Goal: Feedback & Contribution: Submit feedback/report problem

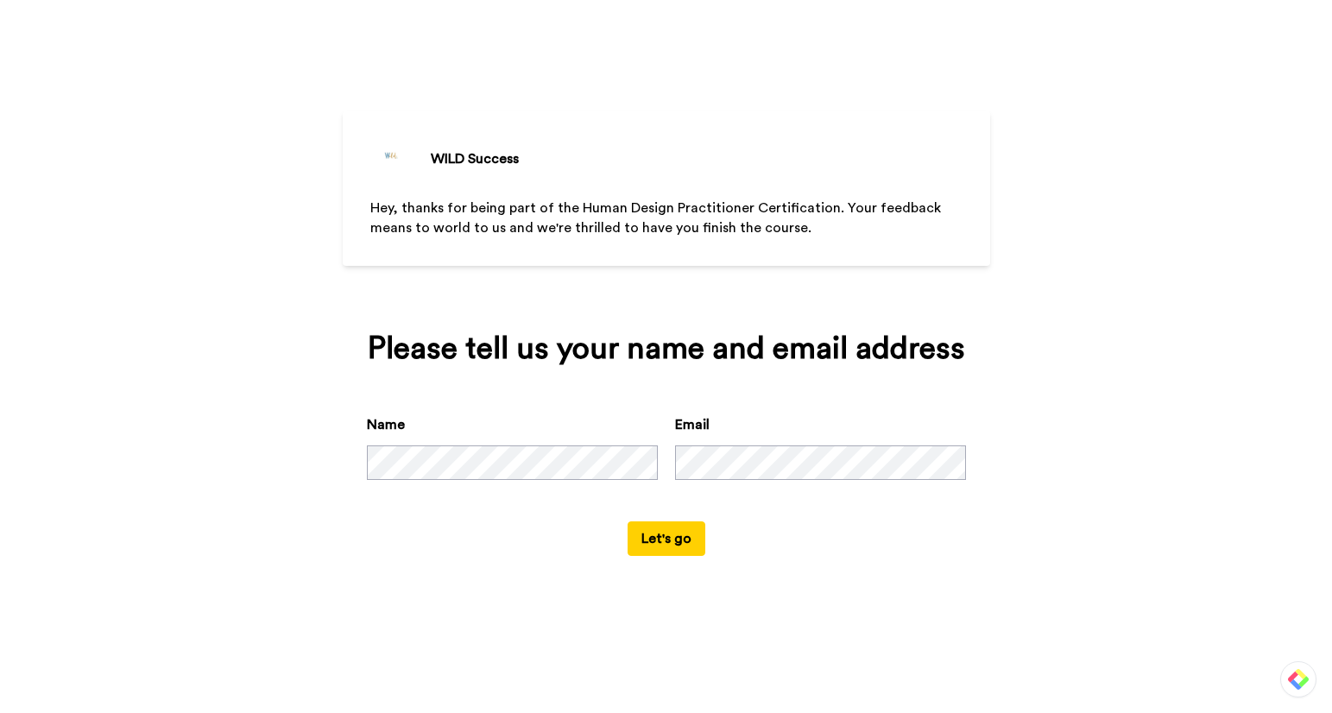
click at [664, 540] on button "Let's go" at bounding box center [667, 538] width 78 height 35
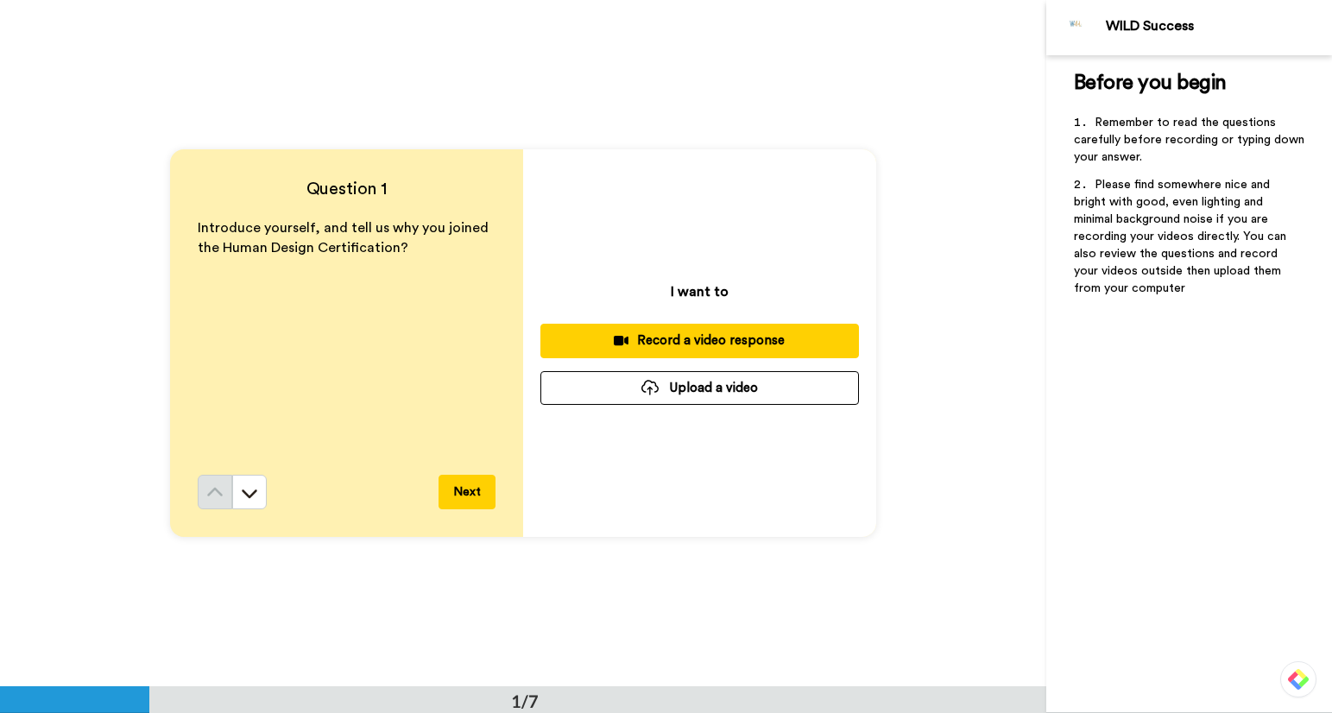
click at [646, 339] on div "Record a video response" at bounding box center [699, 341] width 291 height 18
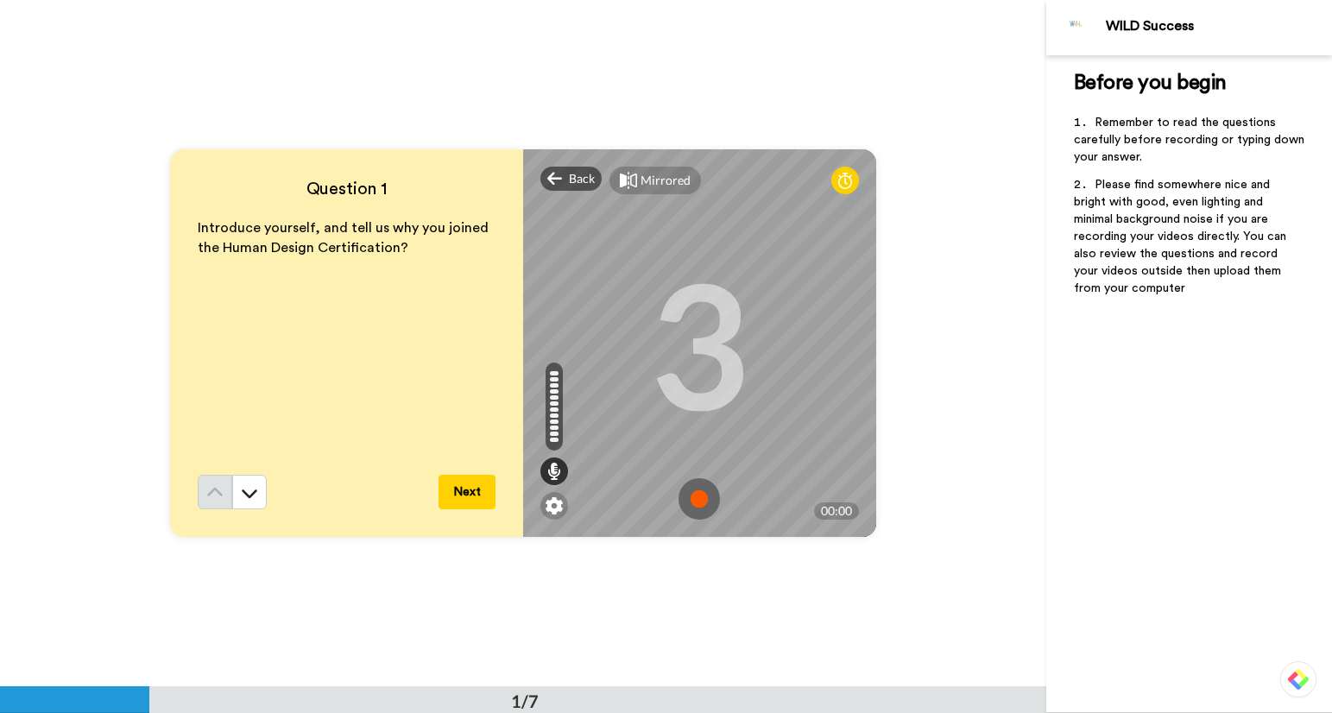
click at [460, 479] on button "Next" at bounding box center [467, 492] width 57 height 35
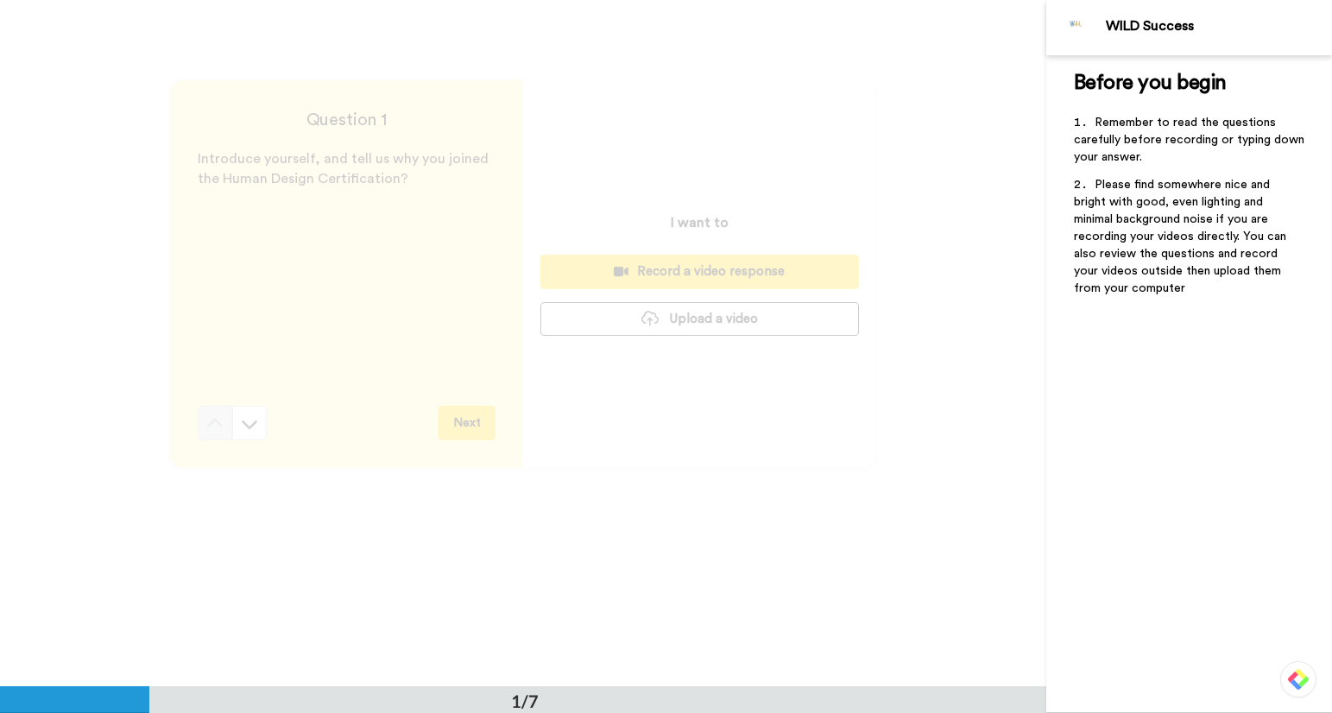
scroll to position [7, 0]
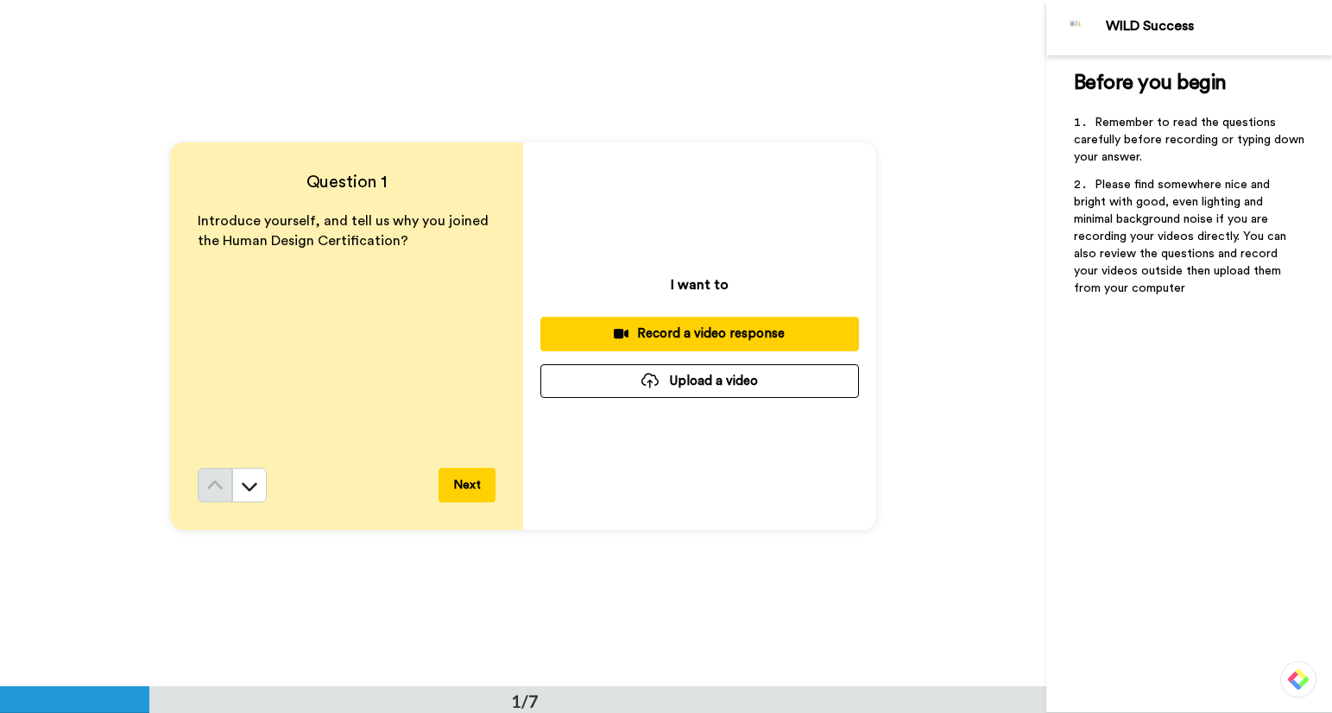
click at [655, 333] on div "Record a video response" at bounding box center [699, 334] width 291 height 18
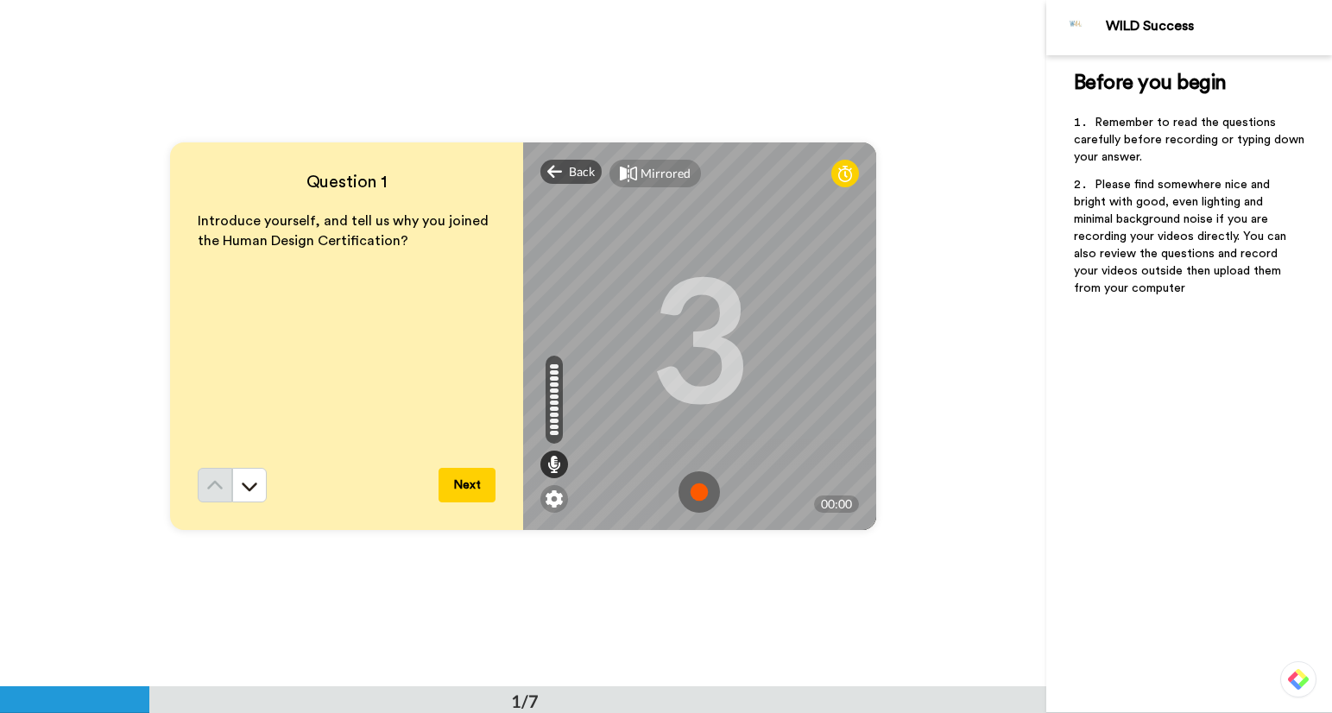
click at [697, 493] on img at bounding box center [699, 491] width 41 height 41
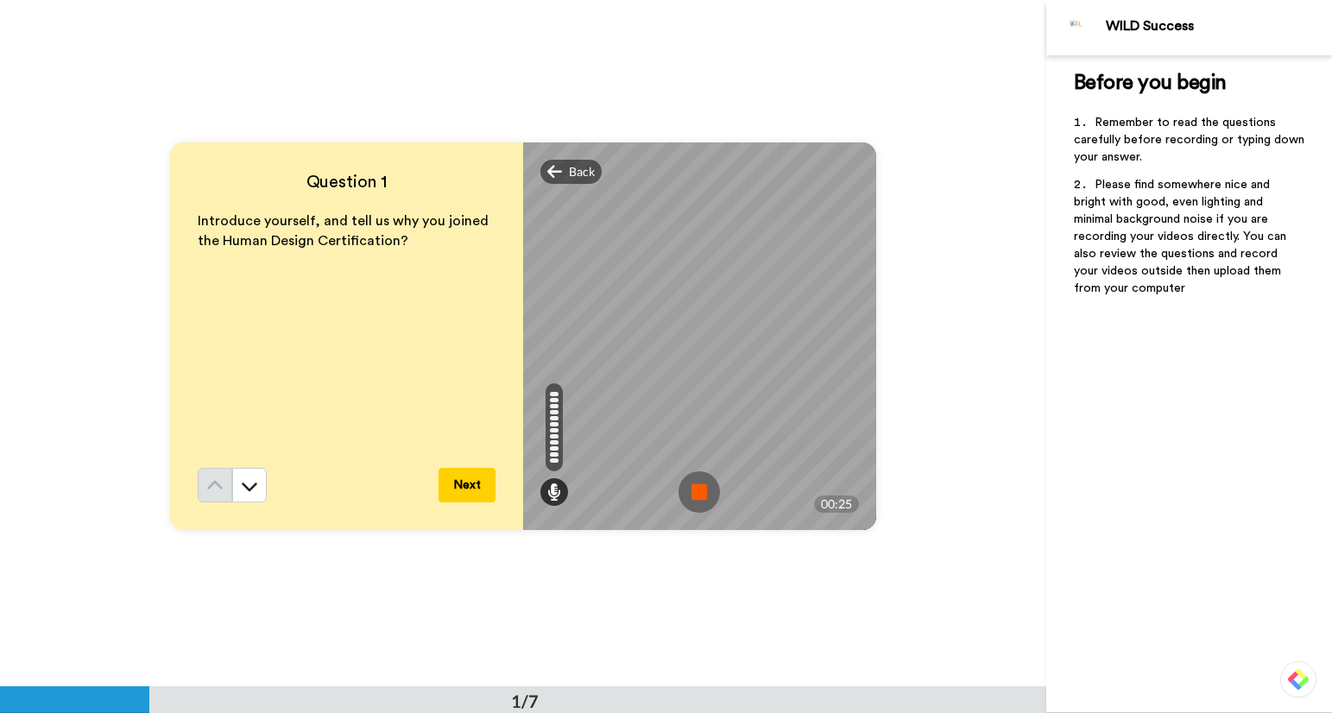
click at [697, 493] on img at bounding box center [699, 491] width 41 height 41
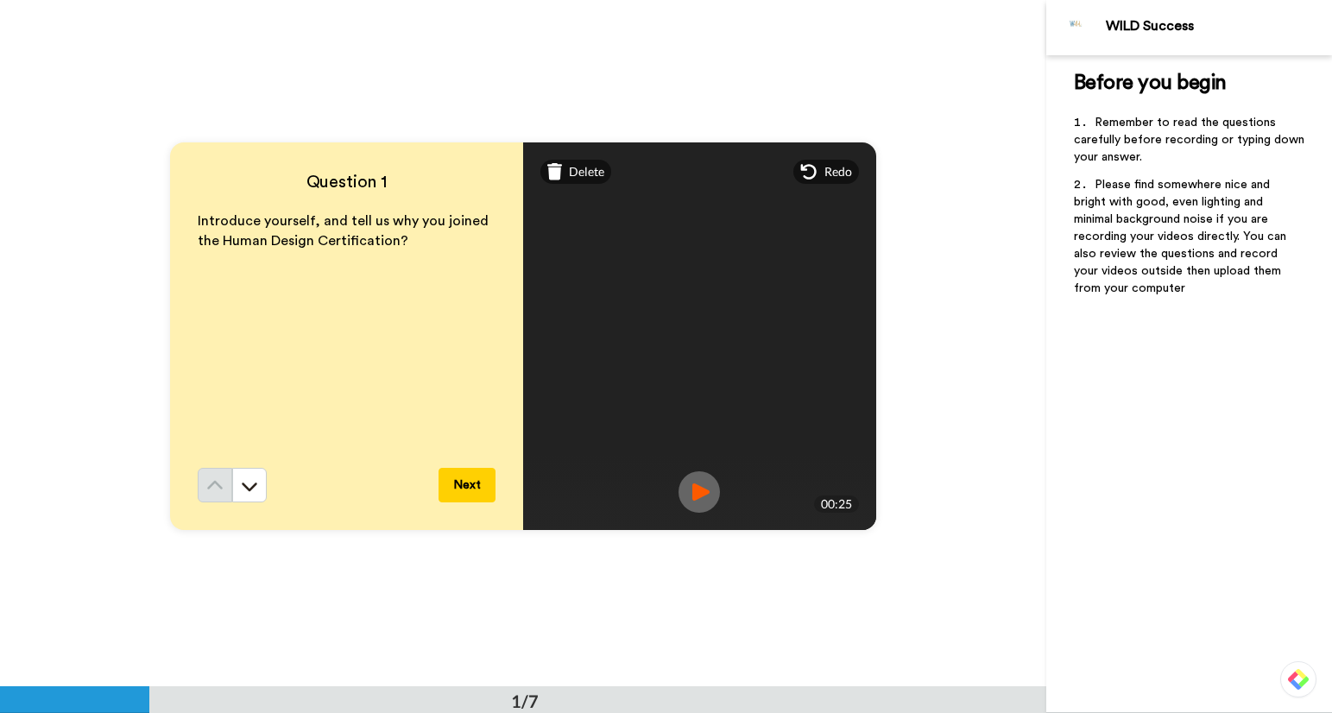
click at [470, 486] on button "Next" at bounding box center [467, 485] width 57 height 35
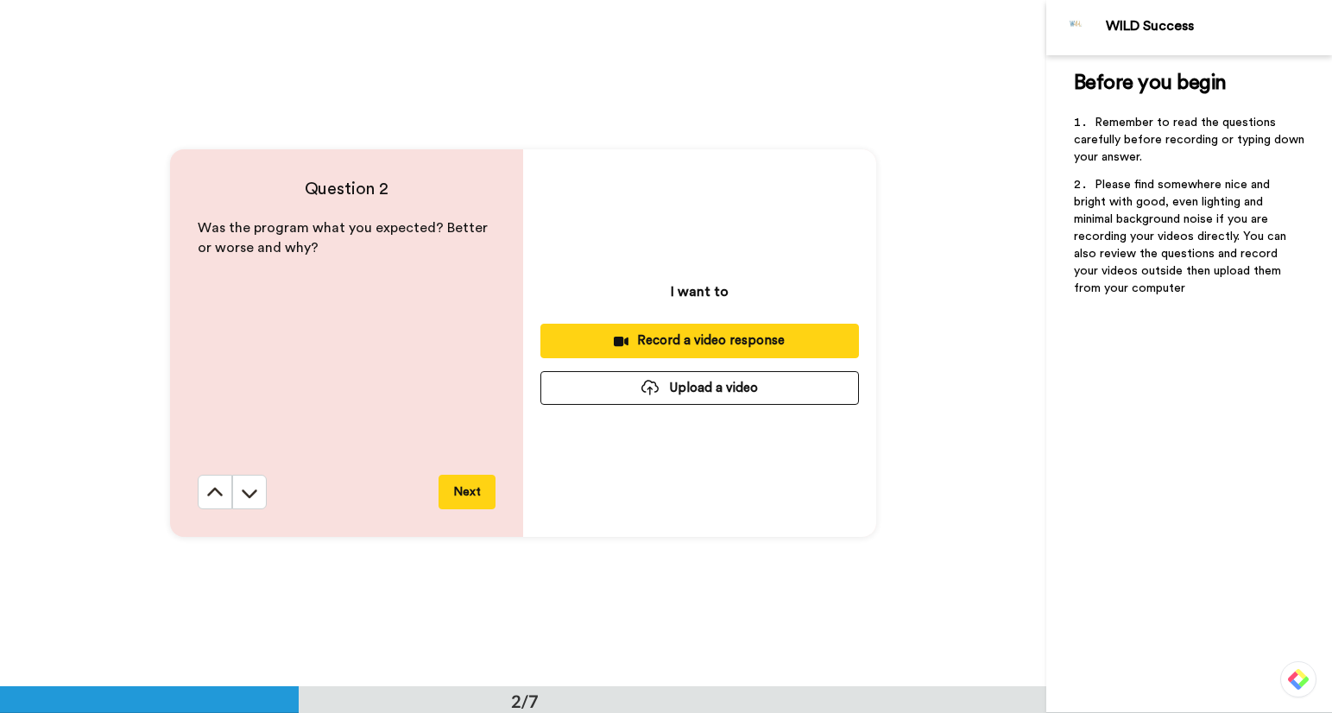
scroll to position [687, 0]
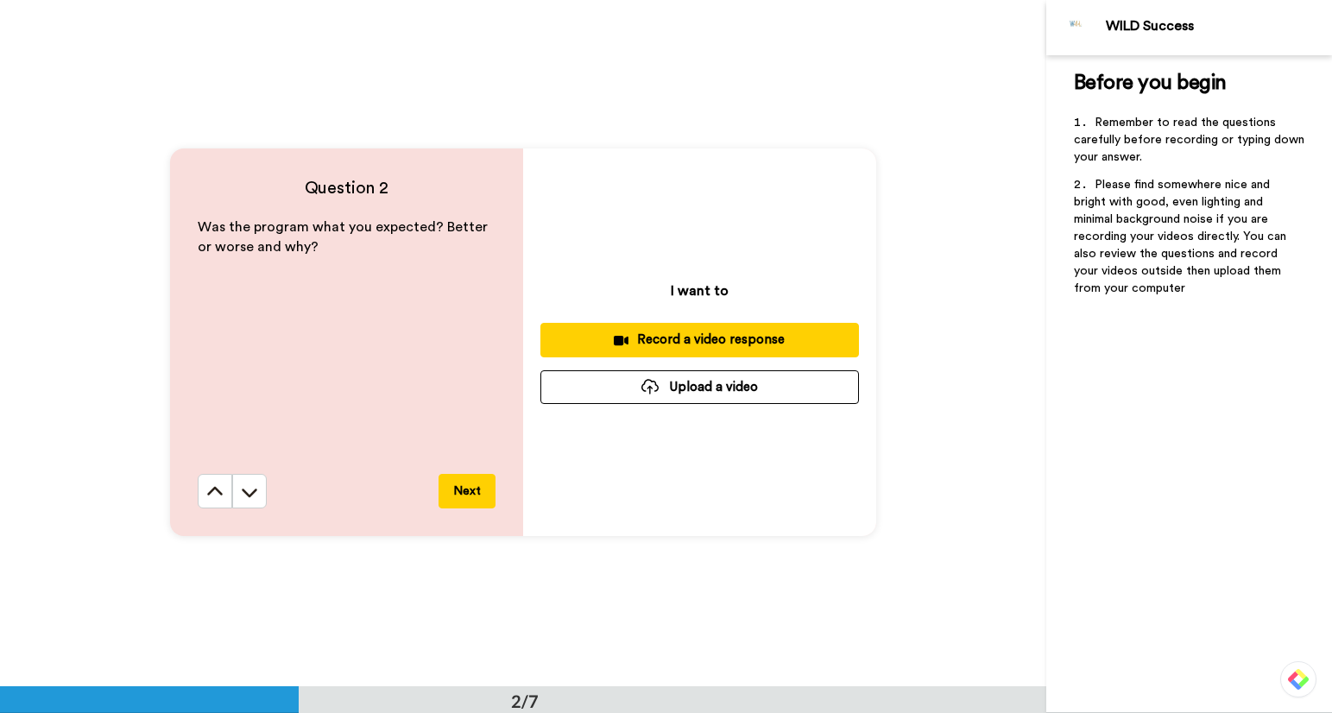
click at [660, 343] on div "Record a video response" at bounding box center [699, 340] width 291 height 18
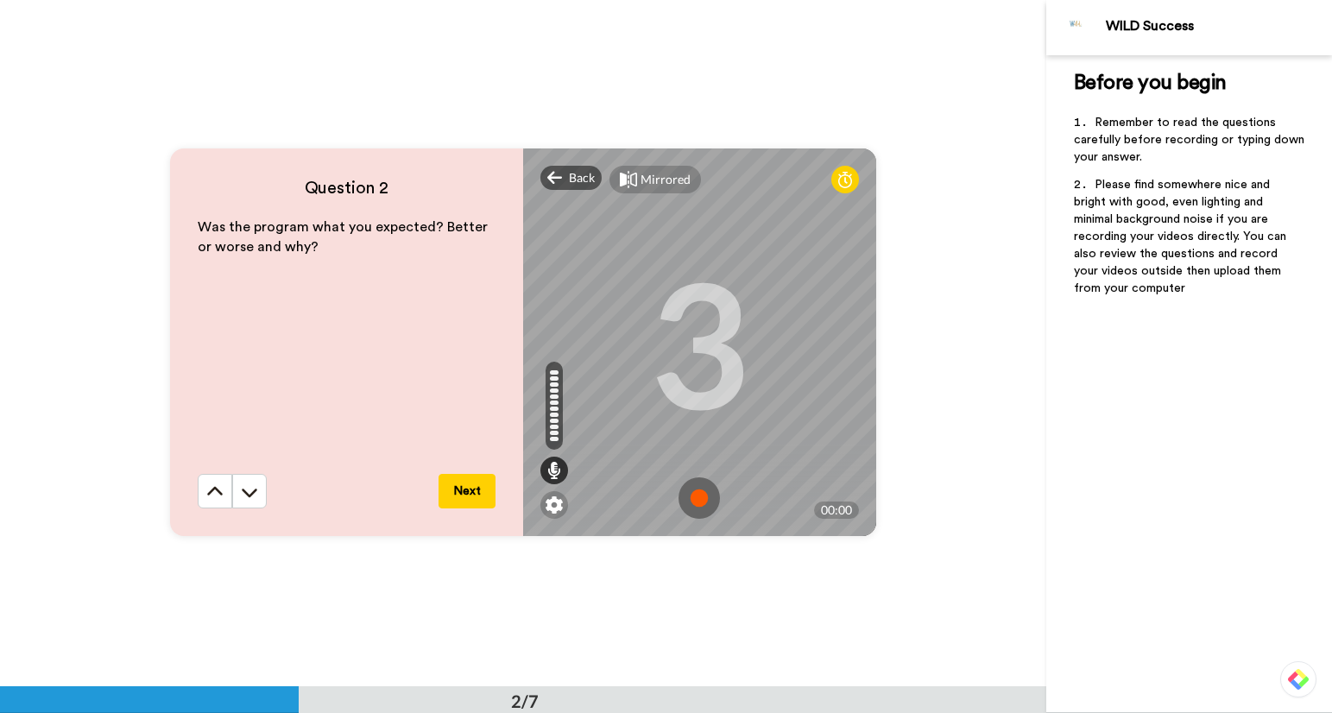
click at [692, 502] on img at bounding box center [699, 497] width 41 height 41
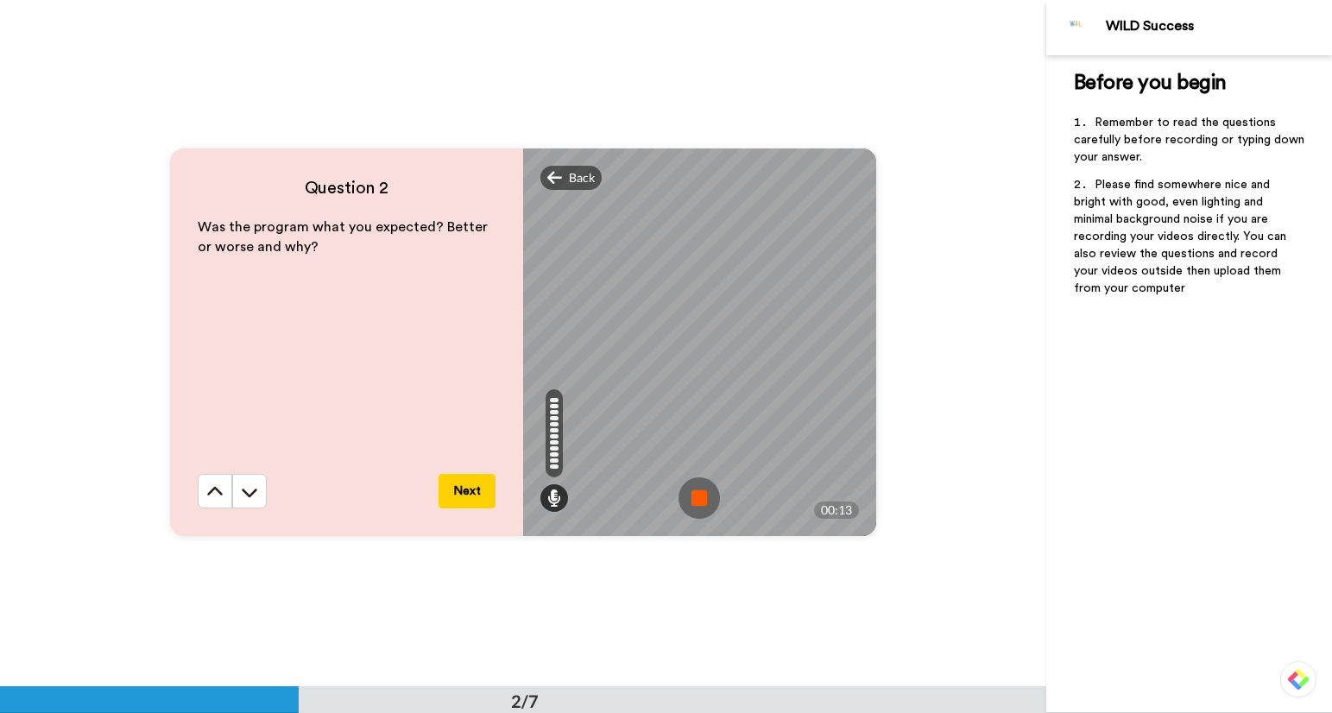
click at [692, 502] on img at bounding box center [699, 497] width 41 height 41
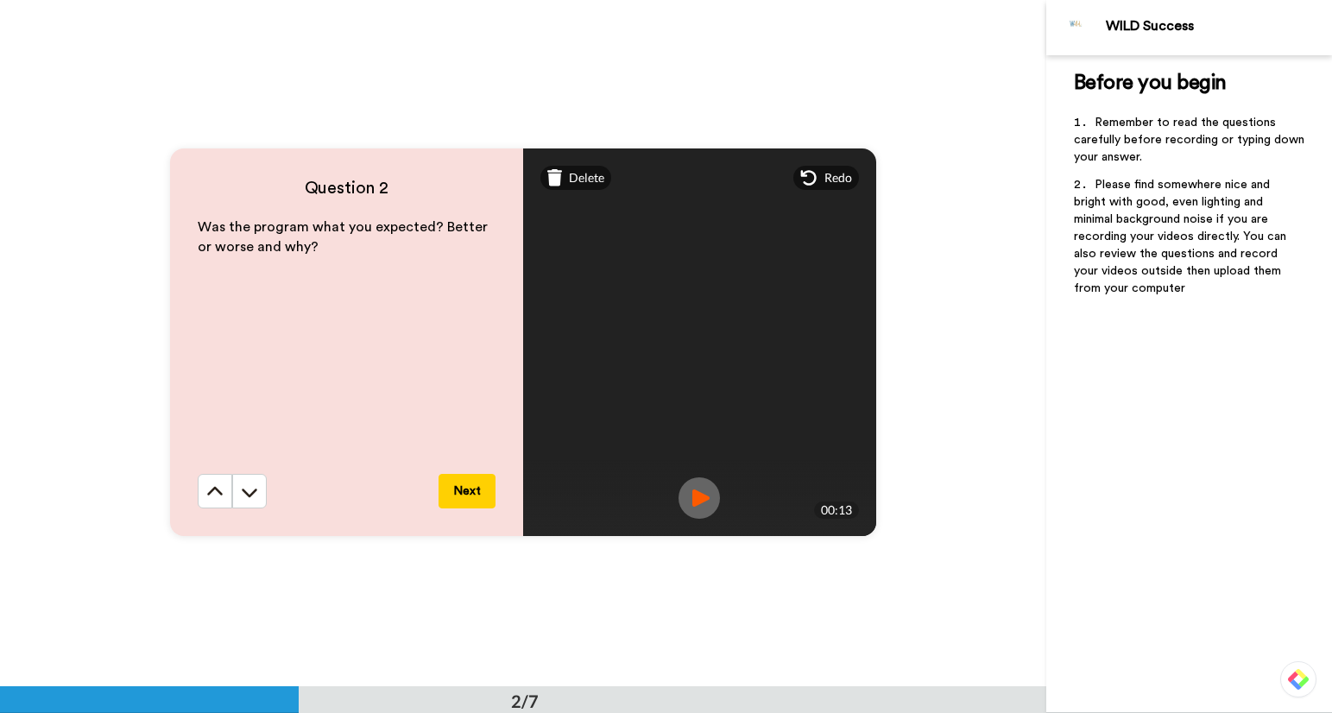
click at [466, 490] on button "Next" at bounding box center [467, 491] width 57 height 35
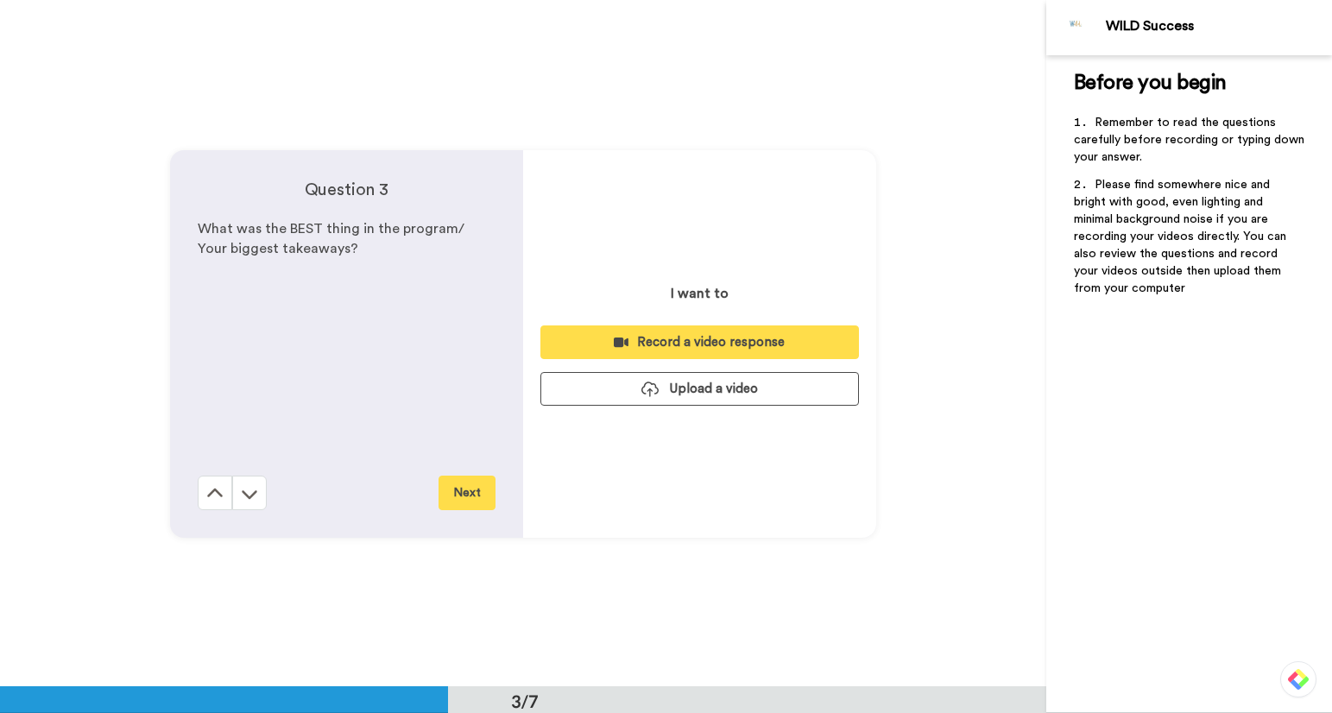
scroll to position [1374, 0]
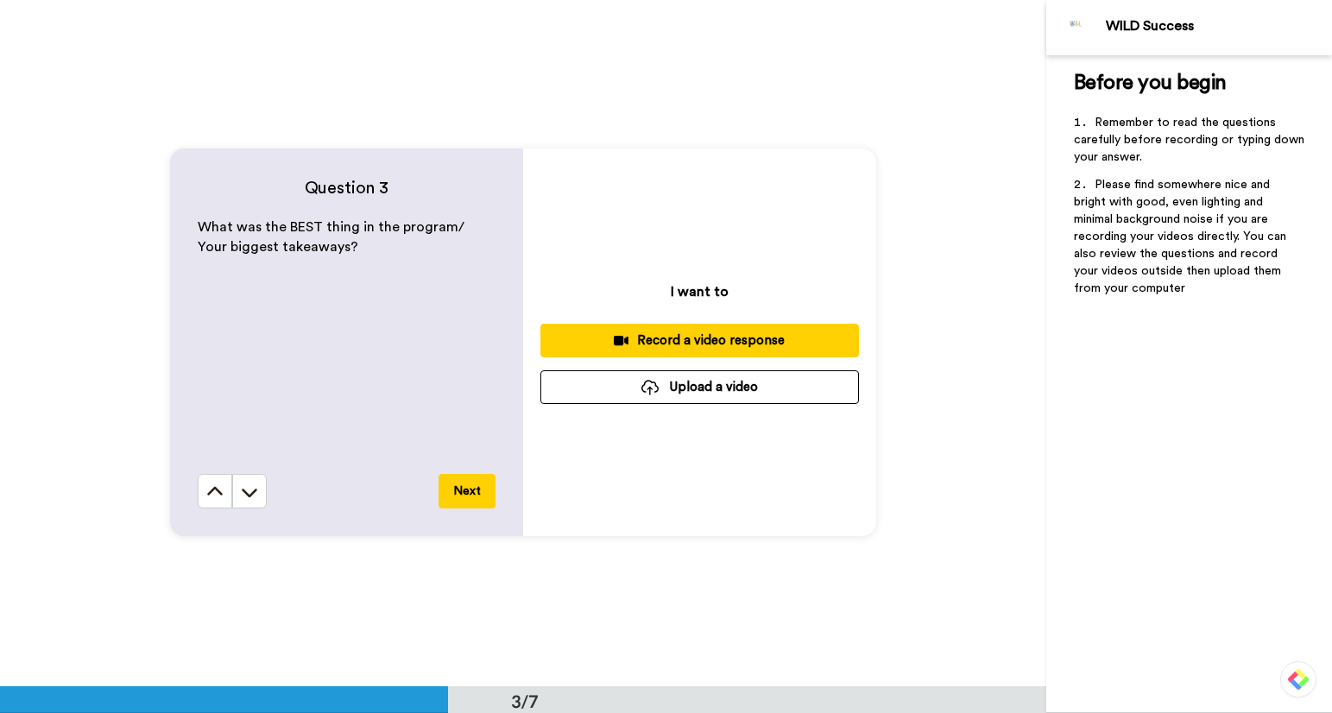
click at [694, 339] on div "Record a video response" at bounding box center [699, 341] width 291 height 18
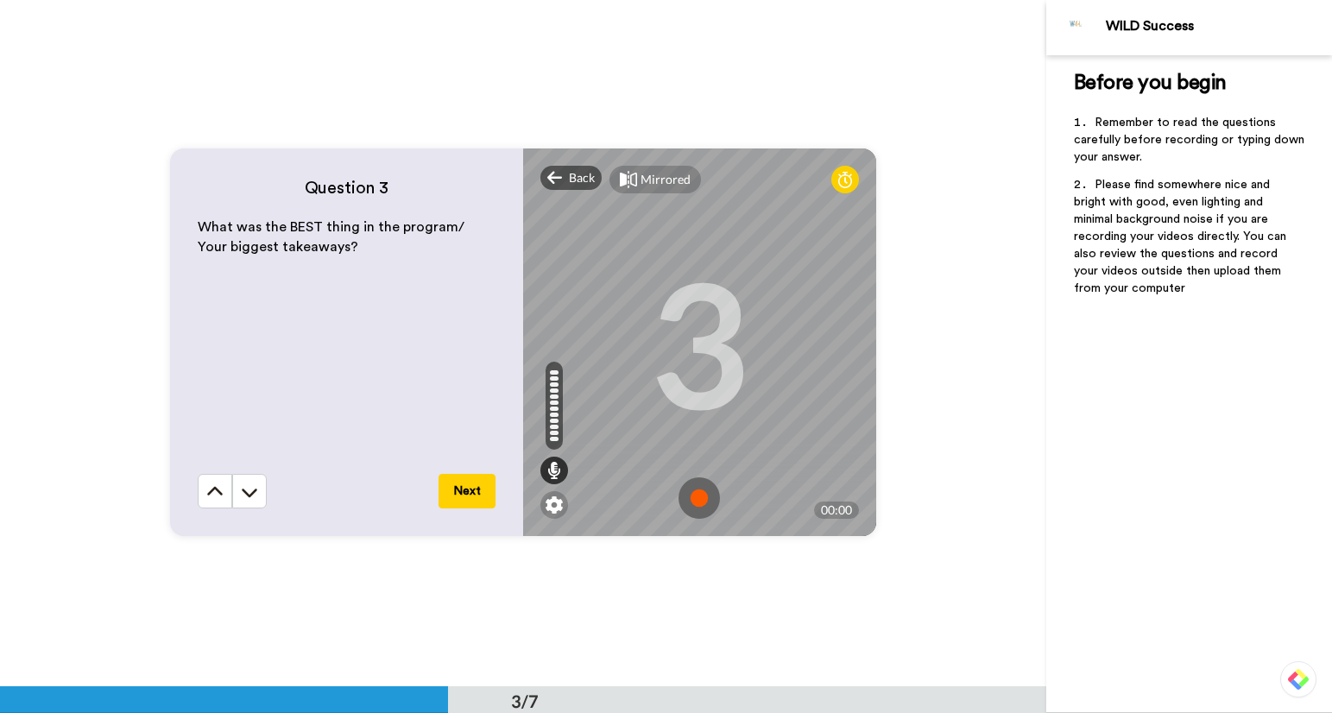
click at [700, 503] on img at bounding box center [699, 497] width 41 height 41
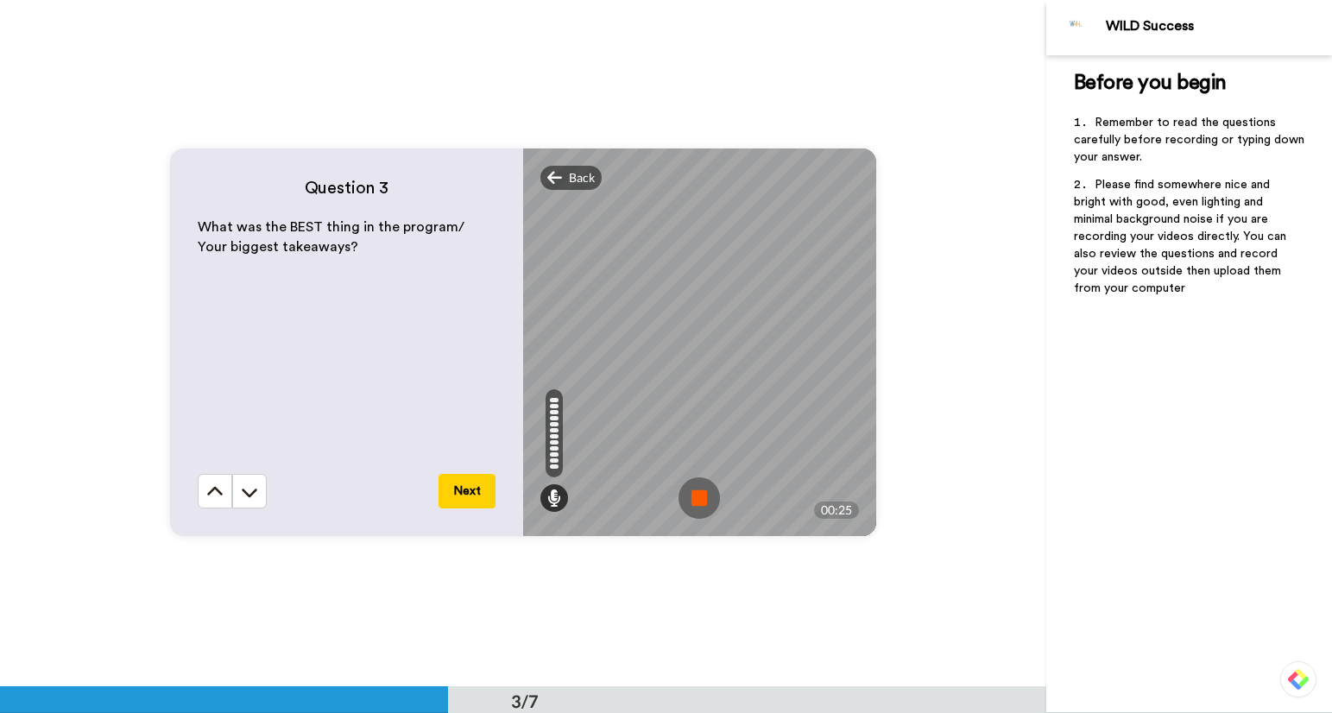
click at [700, 503] on img at bounding box center [699, 497] width 41 height 41
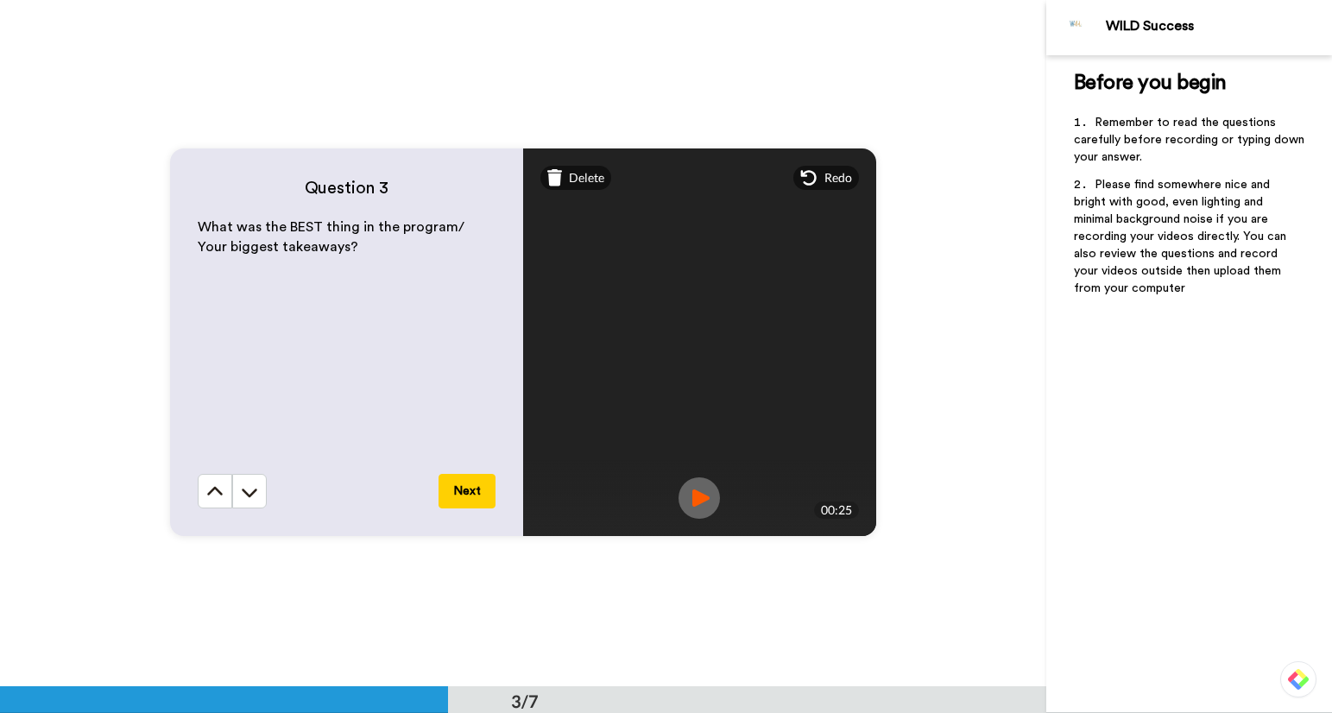
click at [456, 494] on button "Next" at bounding box center [467, 491] width 57 height 35
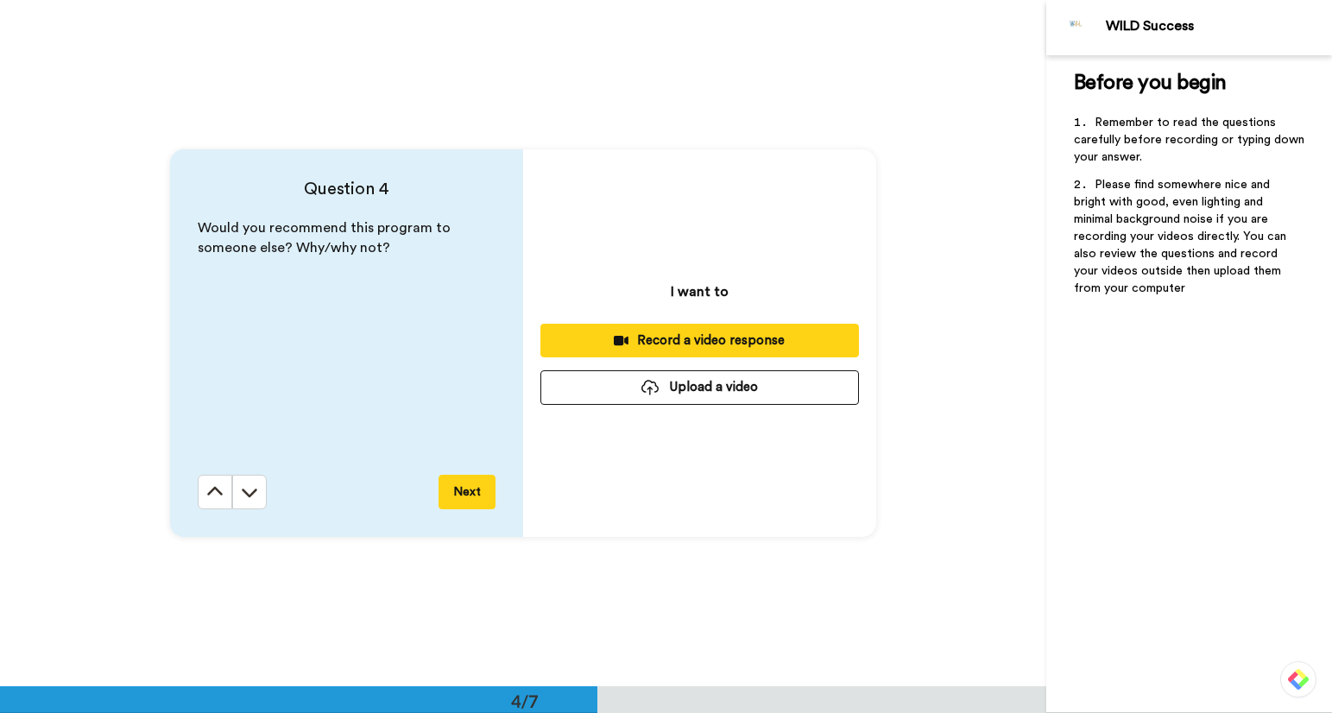
scroll to position [2060, 0]
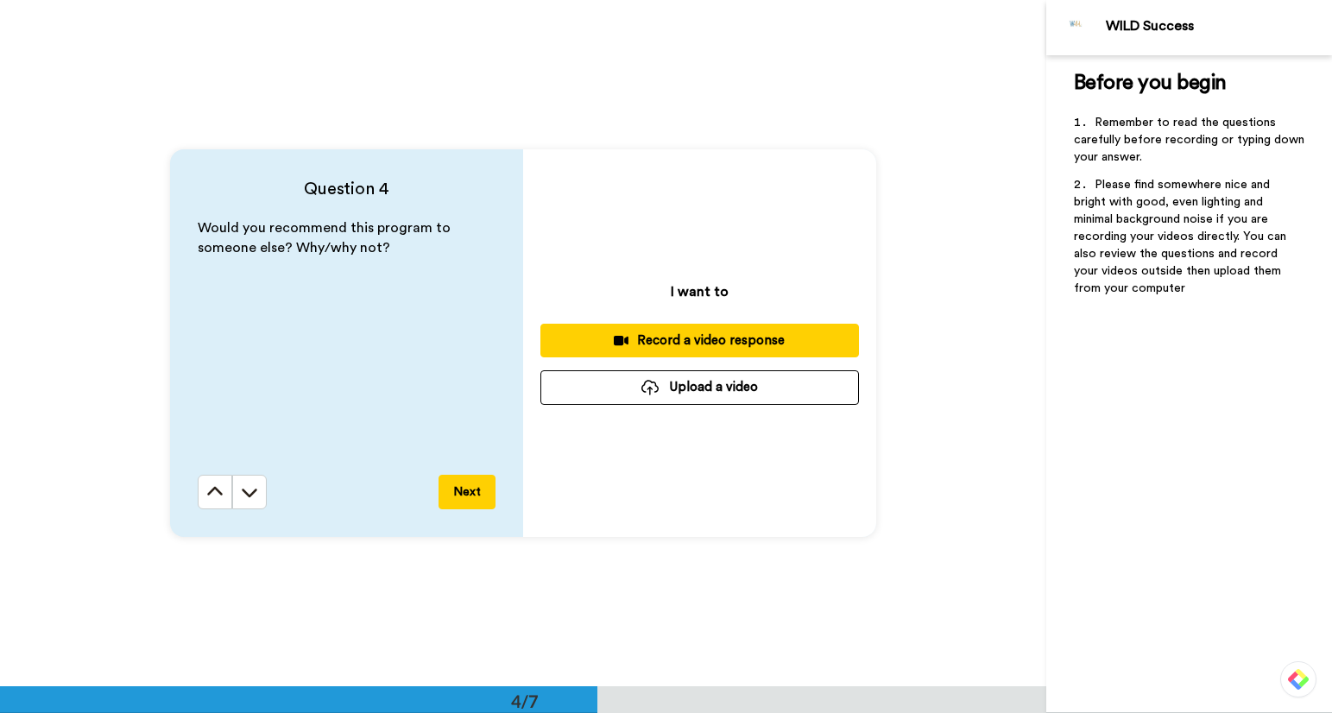
click at [689, 333] on div "Record a video response" at bounding box center [699, 341] width 291 height 18
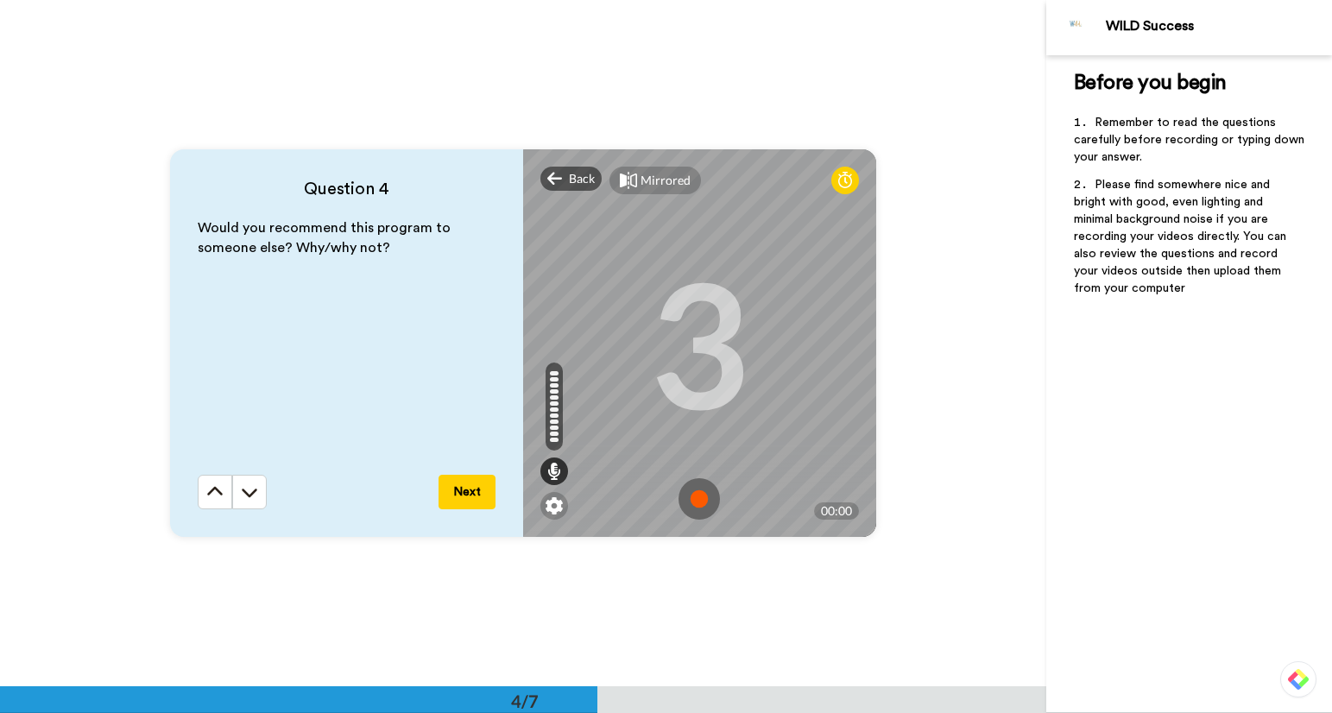
click at [704, 507] on img at bounding box center [699, 498] width 41 height 41
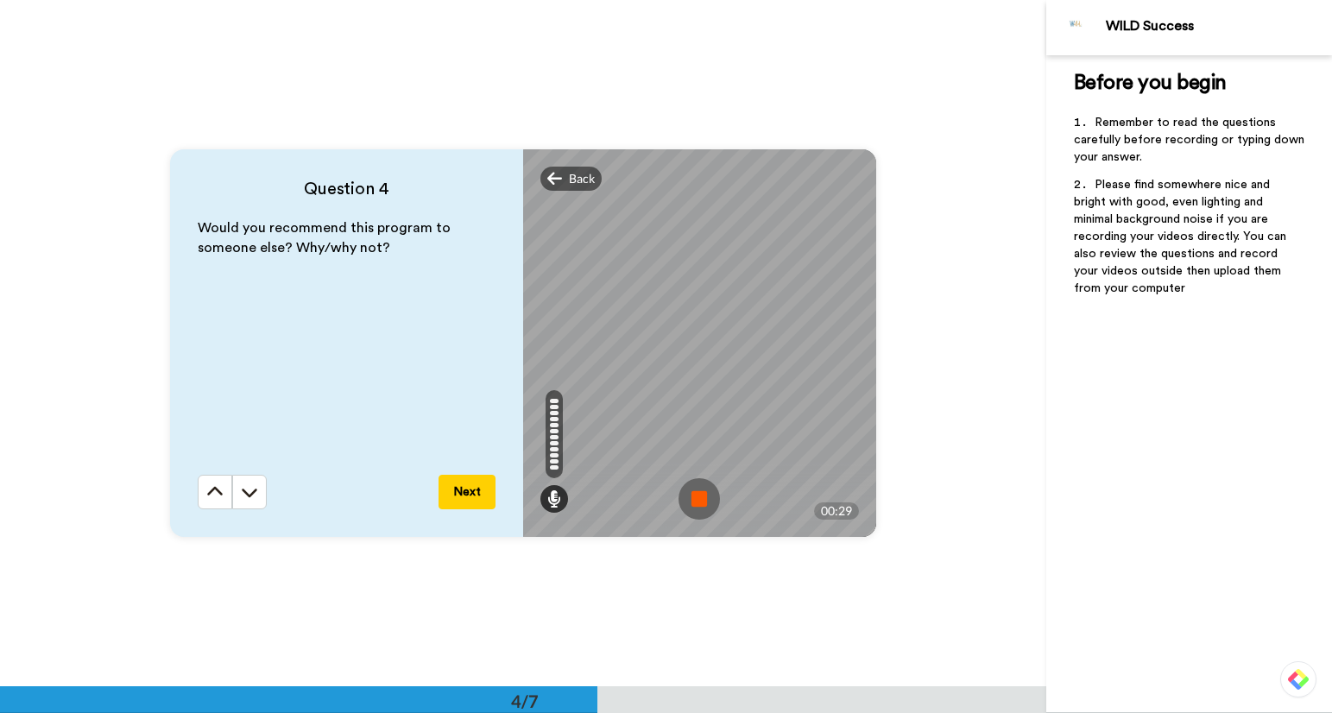
click at [700, 502] on img at bounding box center [699, 498] width 41 height 41
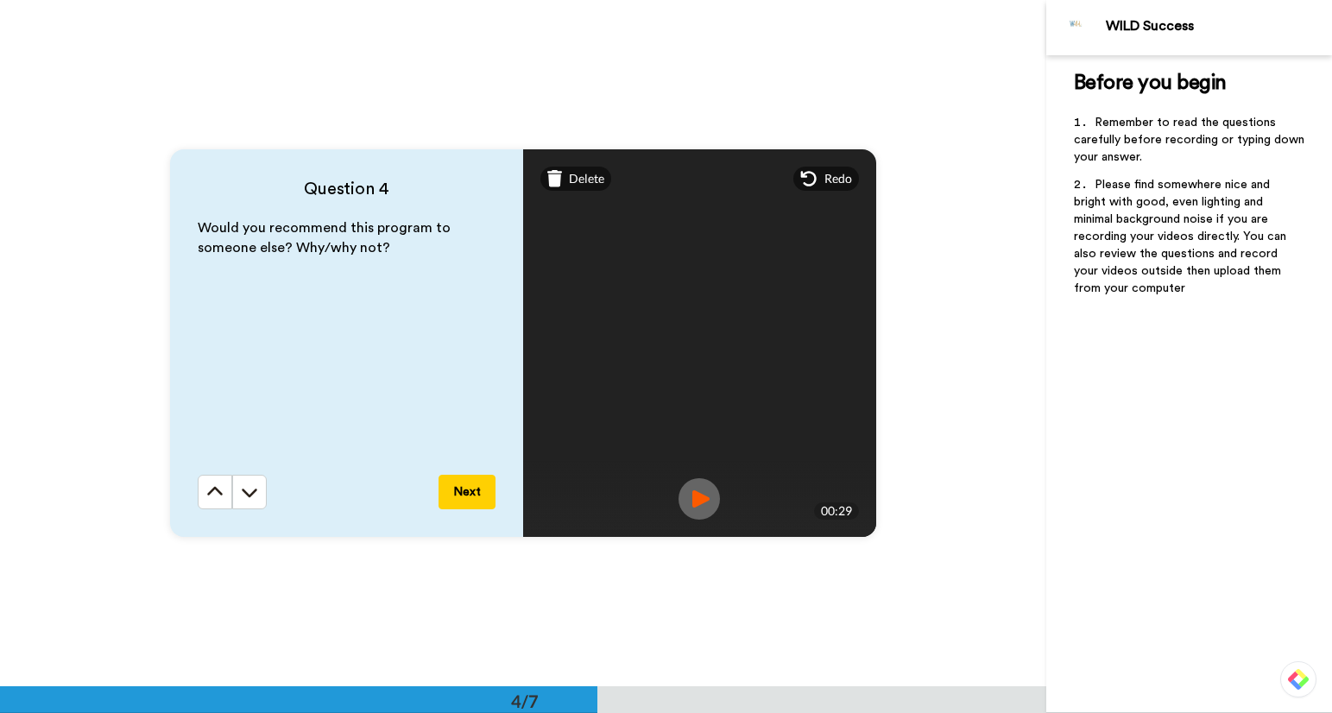
click at [454, 490] on button "Next" at bounding box center [467, 492] width 57 height 35
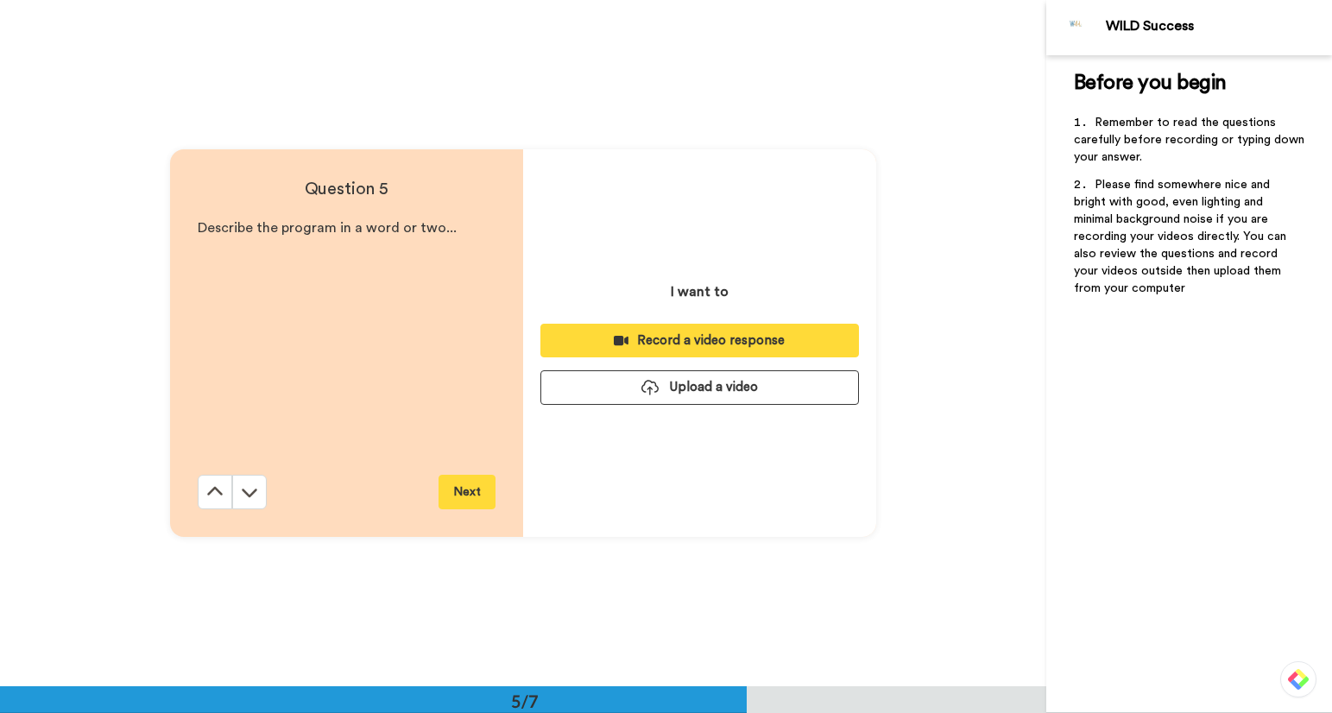
scroll to position [2746, 0]
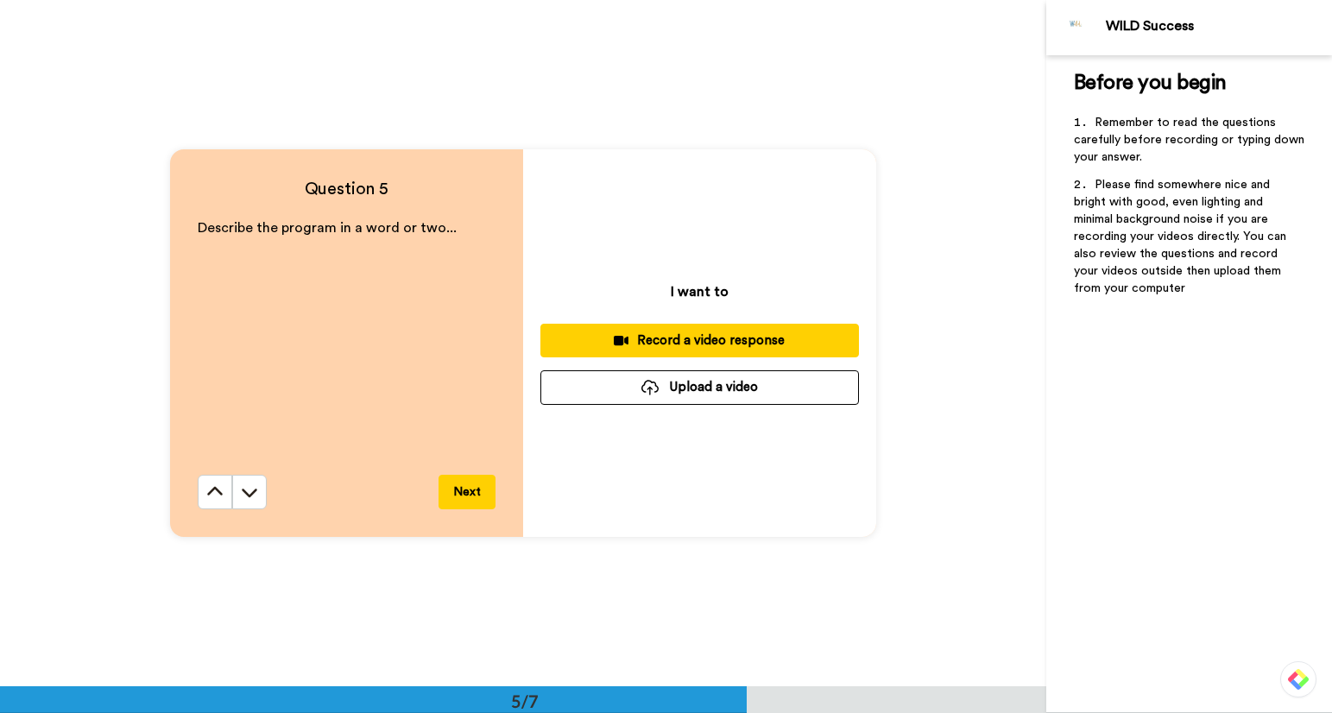
click at [648, 342] on div "Record a video response" at bounding box center [699, 341] width 291 height 18
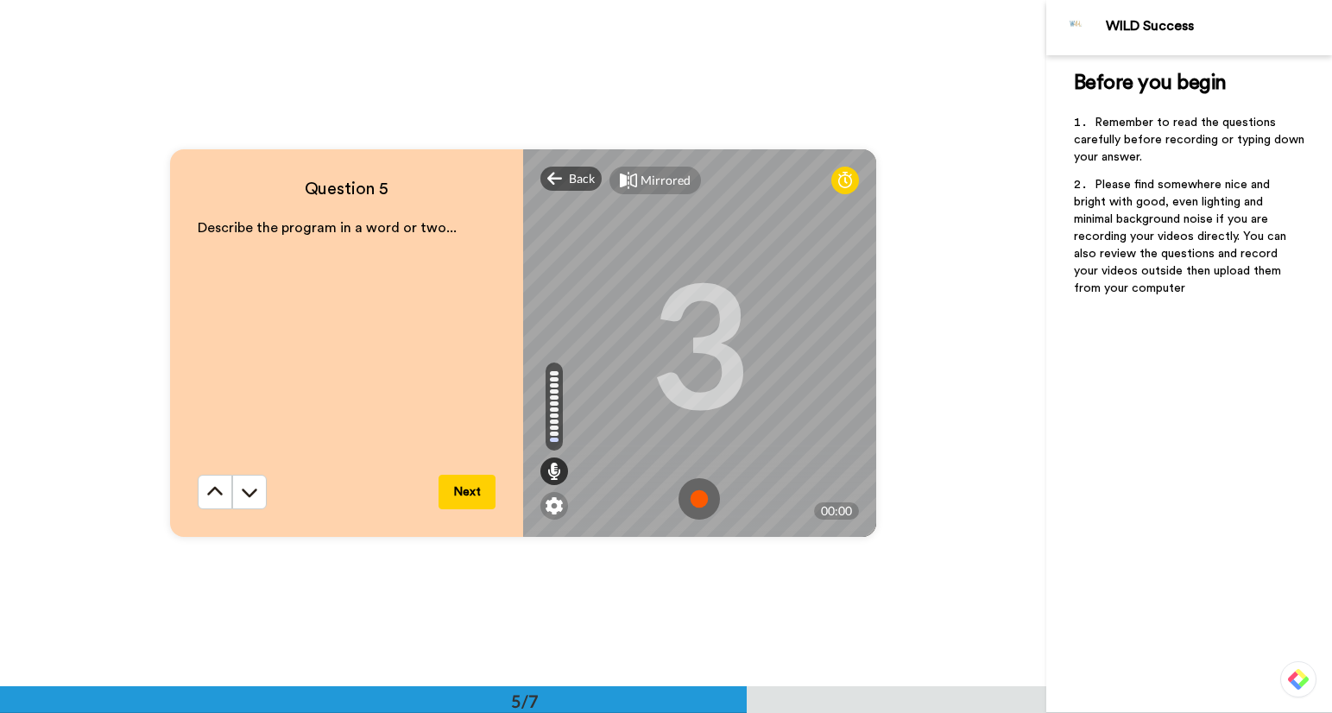
click at [698, 500] on img at bounding box center [699, 498] width 41 height 41
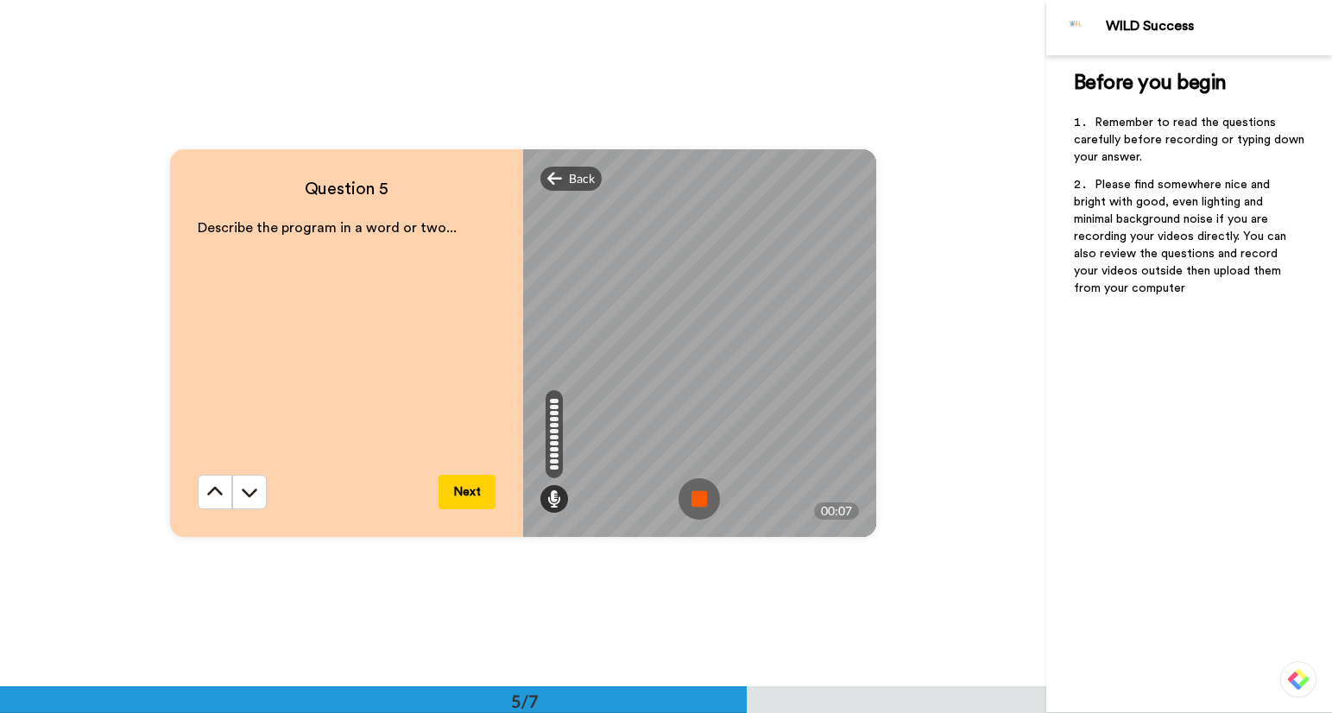
click at [698, 500] on img at bounding box center [699, 498] width 41 height 41
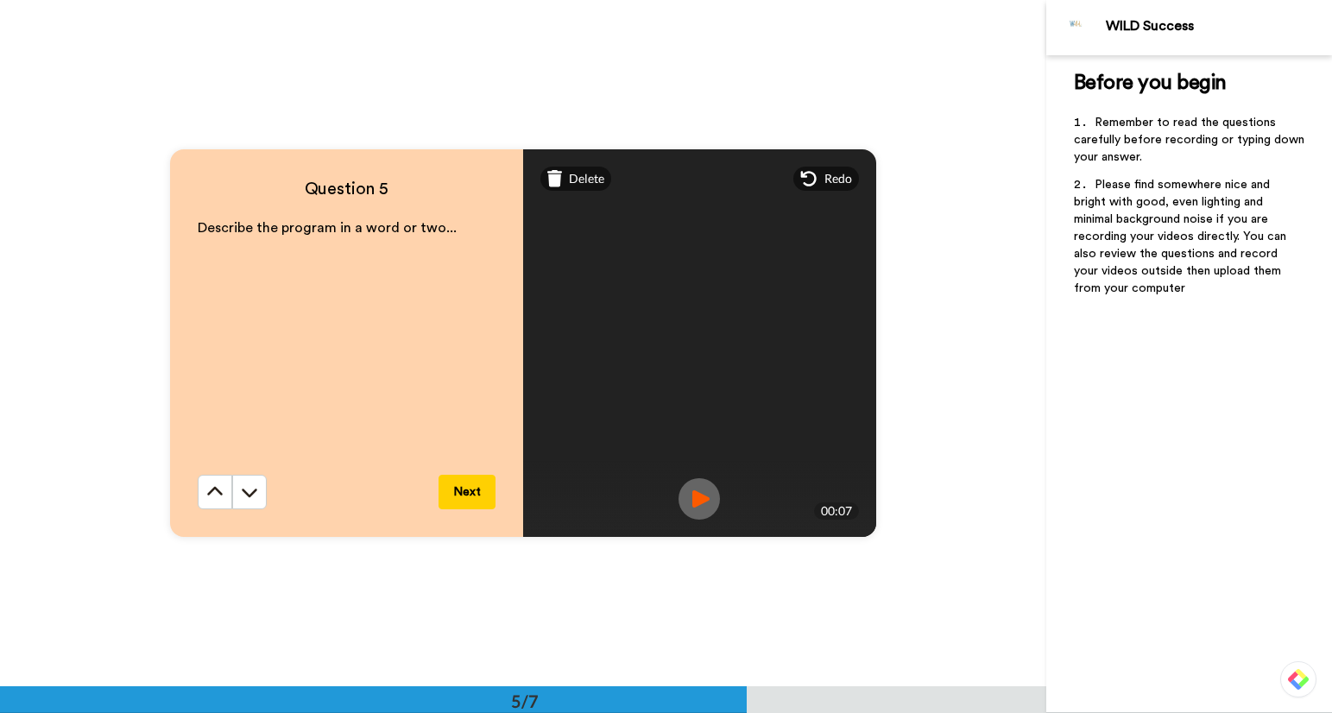
click at [477, 492] on button "Next" at bounding box center [467, 492] width 57 height 35
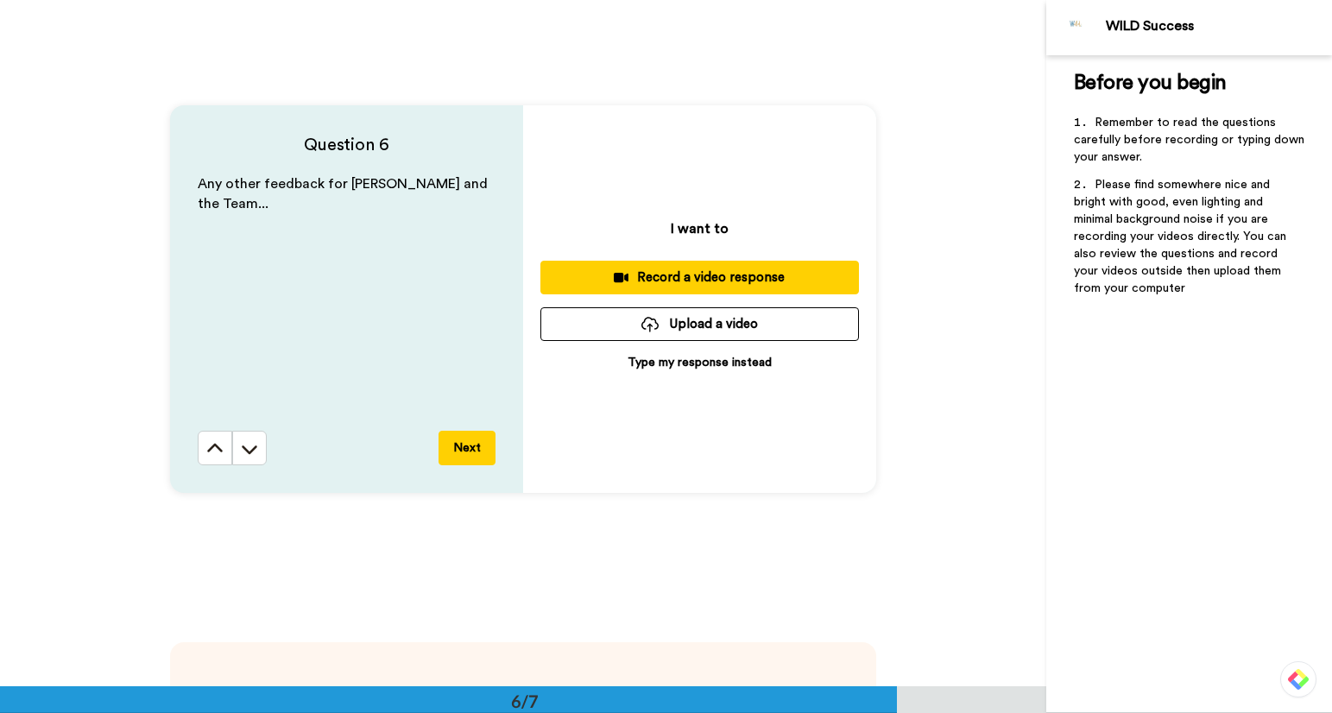
scroll to position [3475, 0]
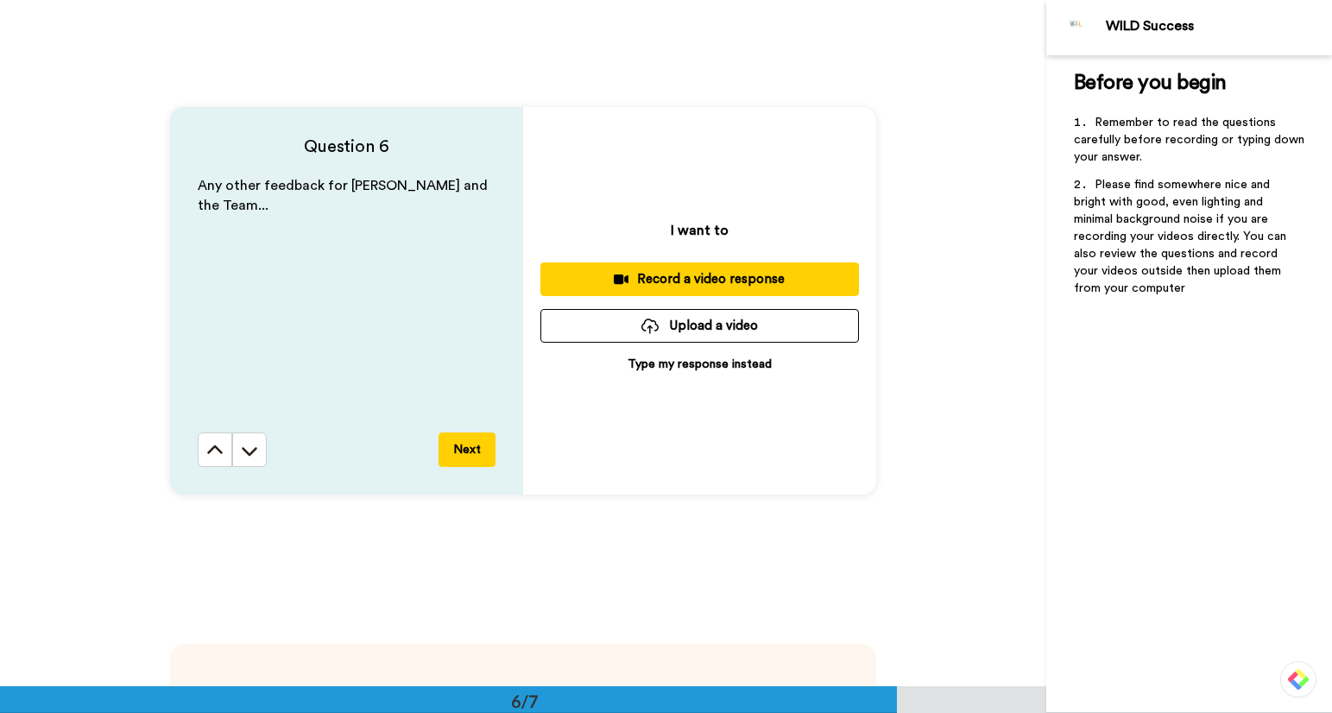
click at [686, 277] on div "Record a video response" at bounding box center [699, 279] width 291 height 18
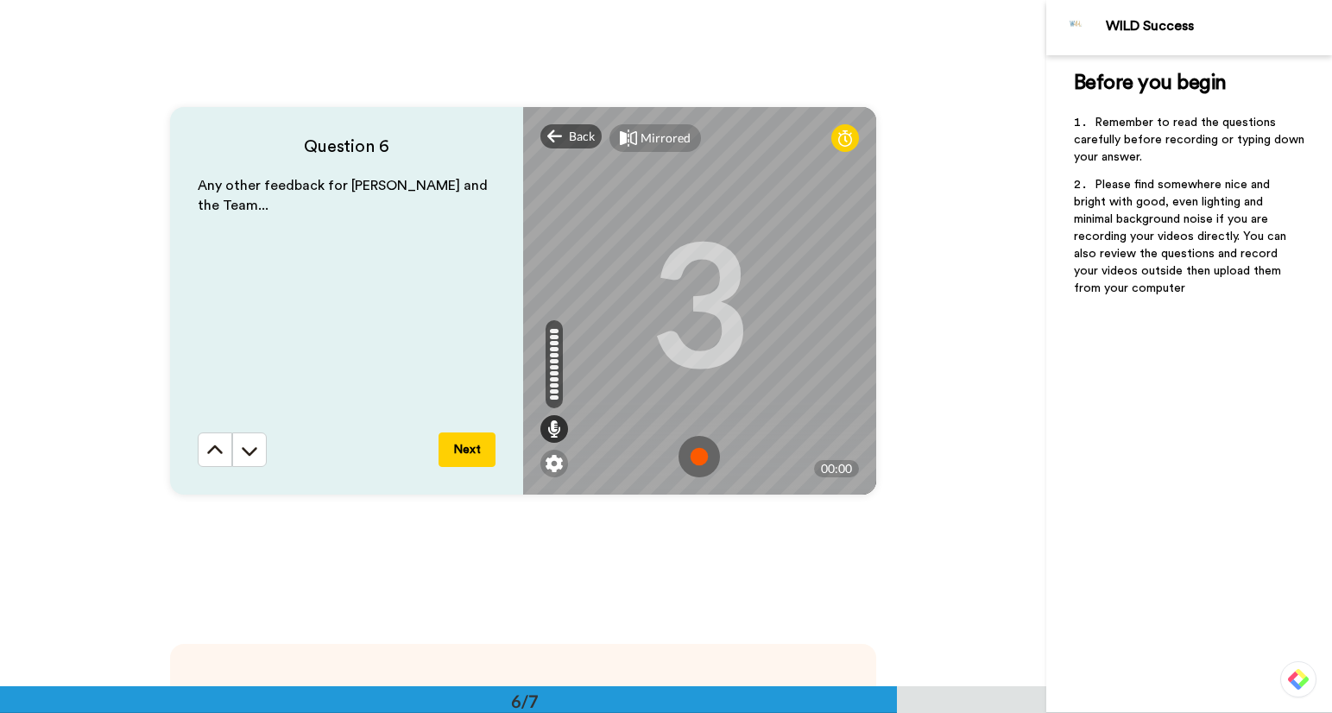
click at [703, 458] on img at bounding box center [699, 456] width 41 height 41
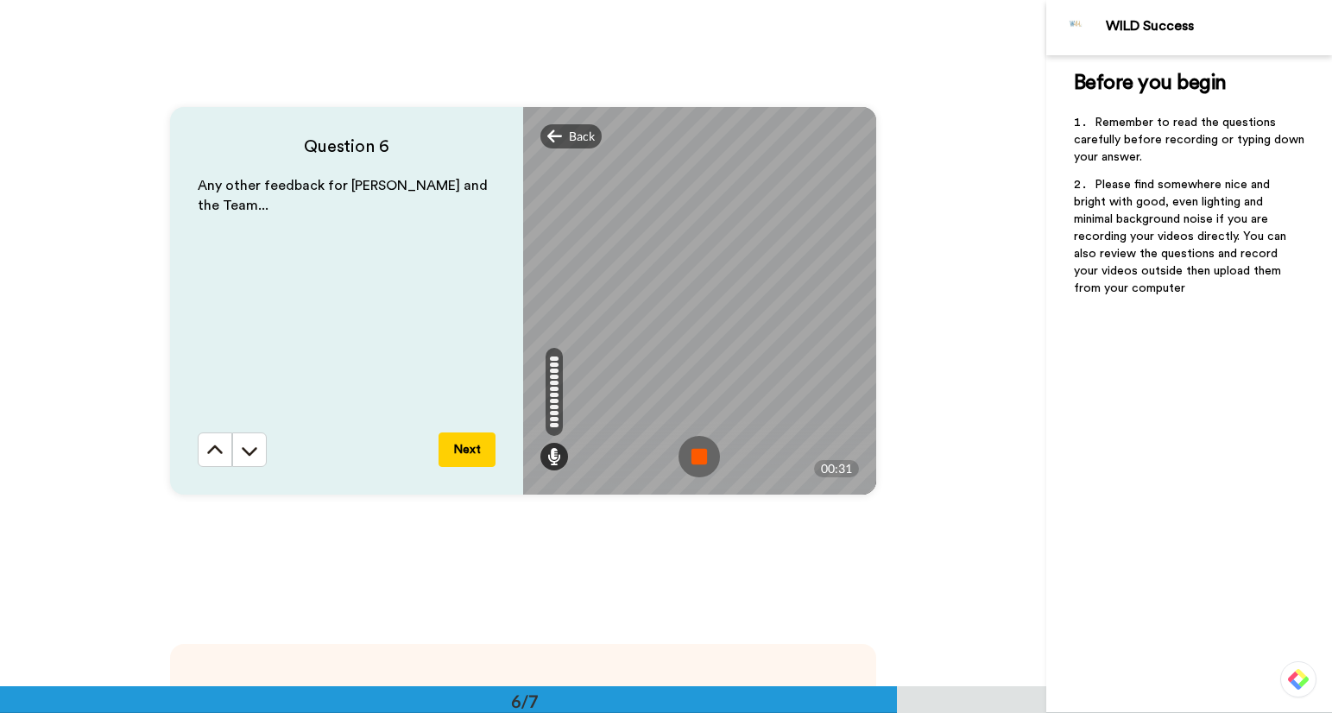
click at [706, 450] on img at bounding box center [699, 456] width 41 height 41
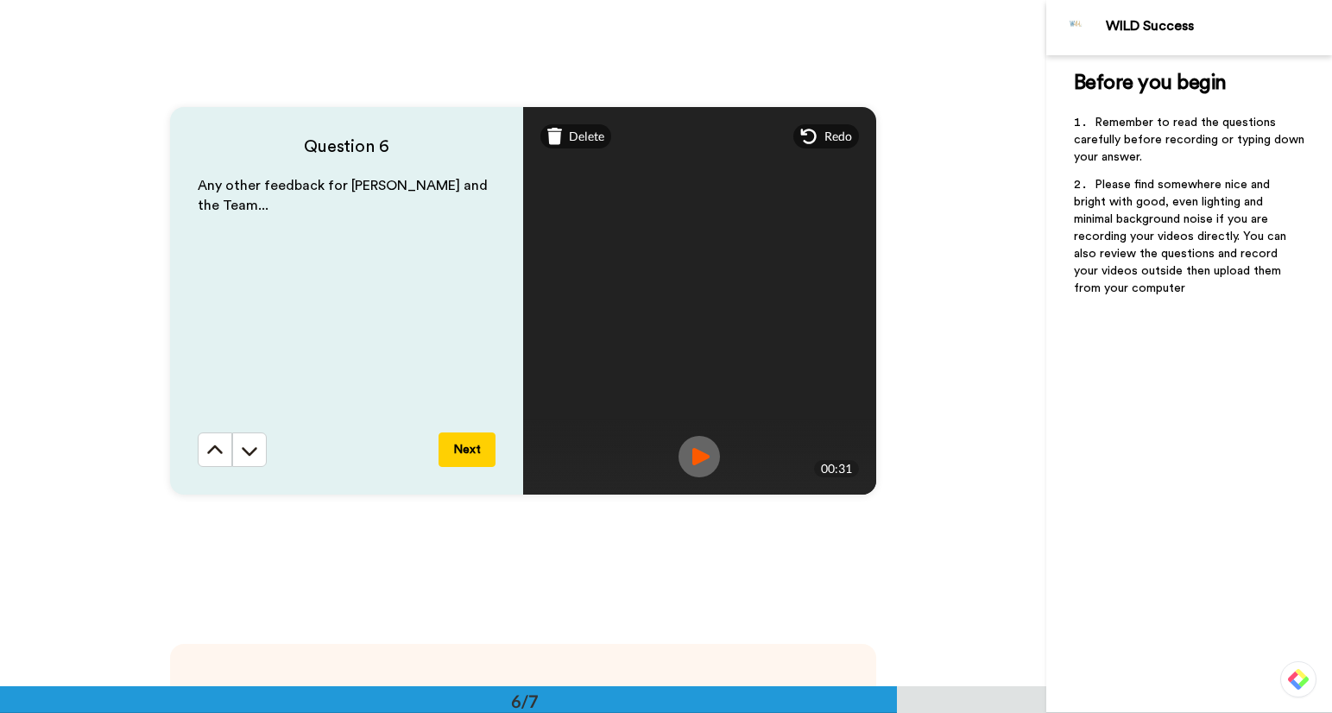
click at [472, 446] on button "Next" at bounding box center [467, 450] width 57 height 35
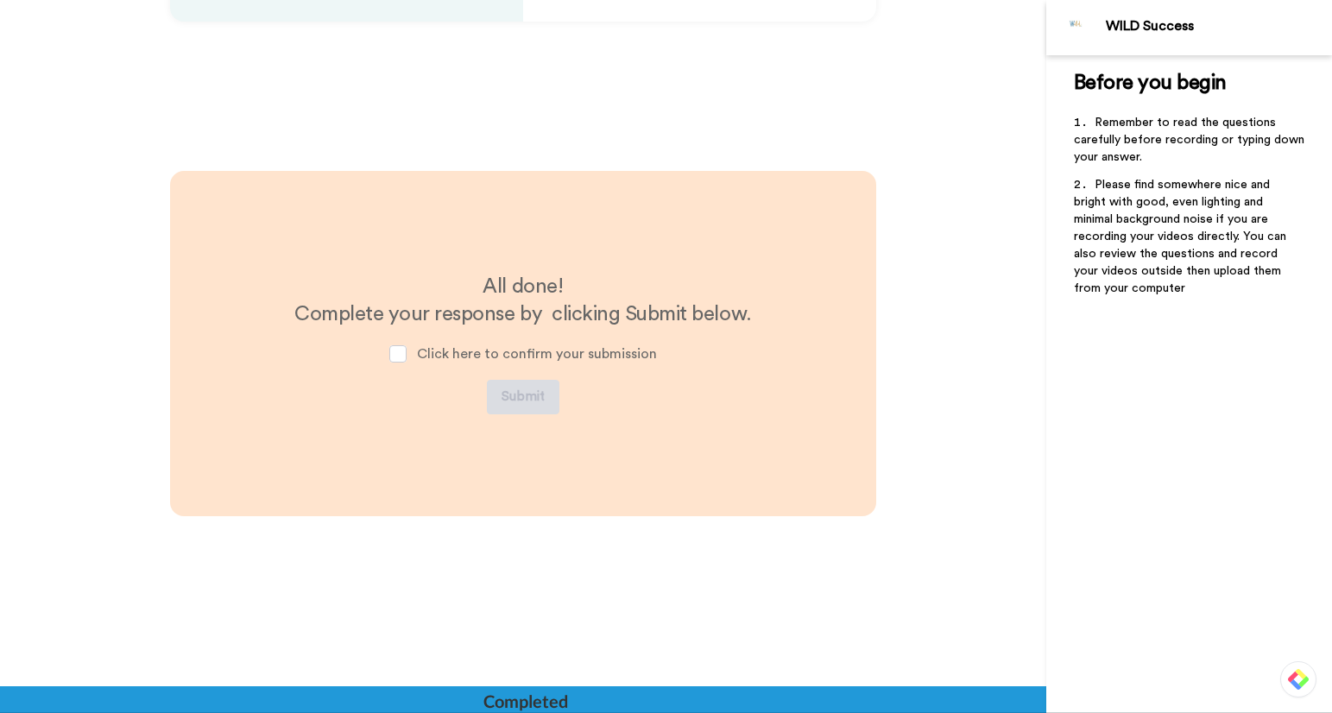
scroll to position [3949, 0]
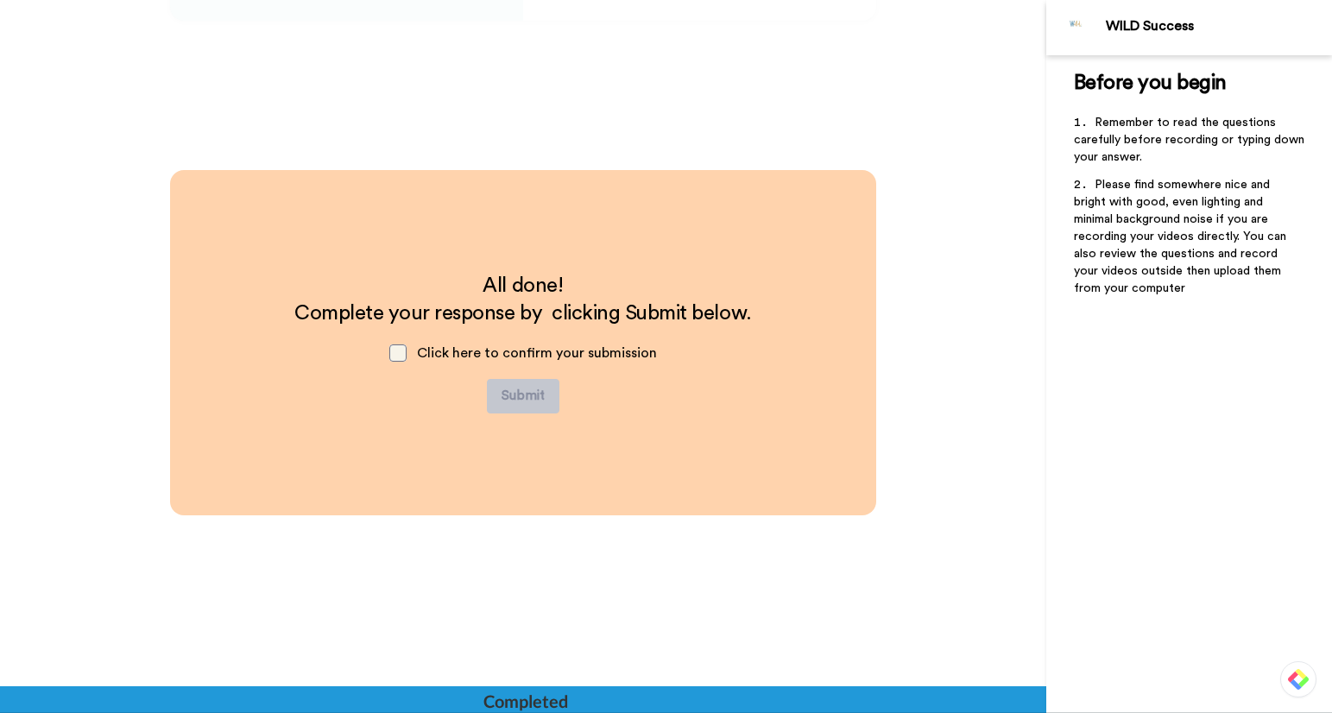
click at [400, 356] on span at bounding box center [397, 352] width 17 height 17
click at [512, 403] on button "Submit" at bounding box center [523, 396] width 73 height 35
